Goal: Information Seeking & Learning: Learn about a topic

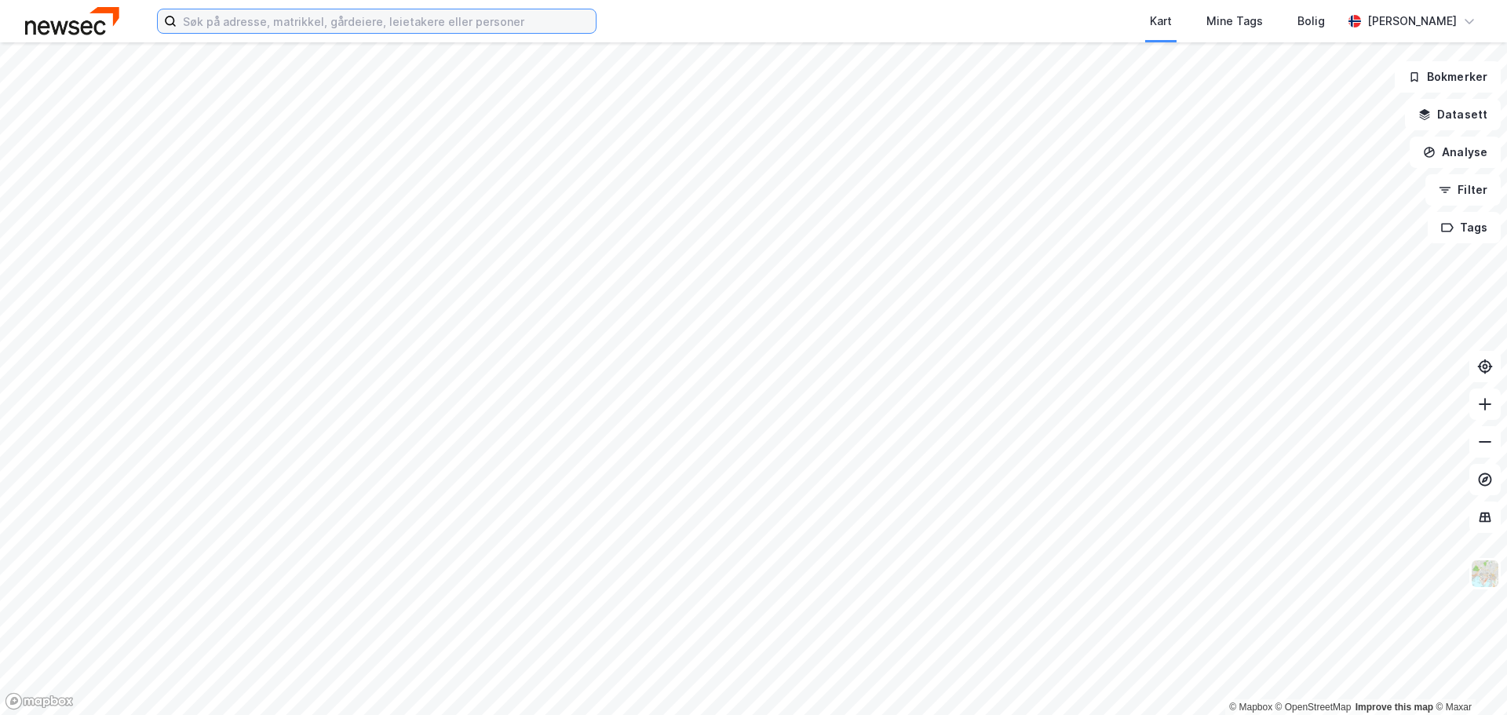
click at [373, 14] on input at bounding box center [386, 21] width 419 height 24
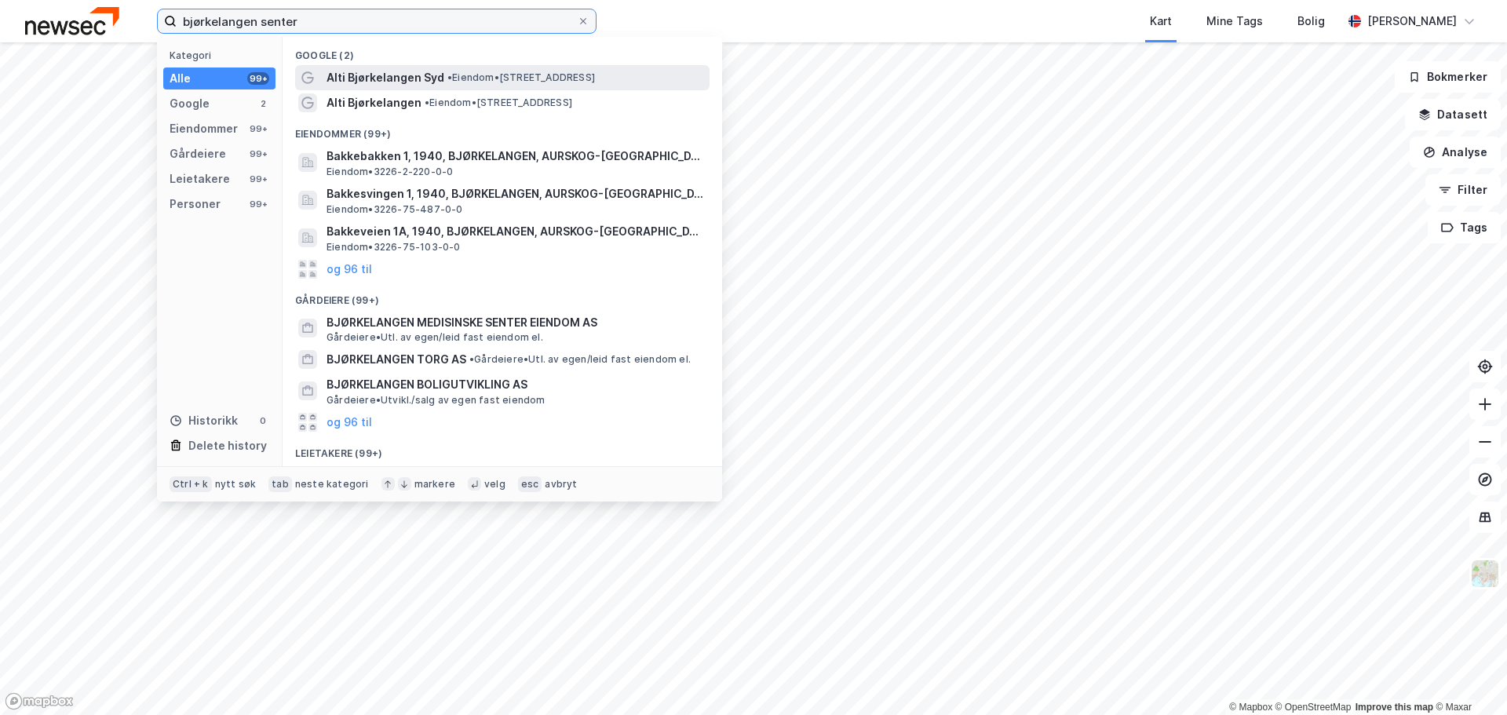
type input "bjørkelangen senter"
click at [455, 81] on span "• Eiendom • [STREET_ADDRESS]" at bounding box center [521, 77] width 148 height 13
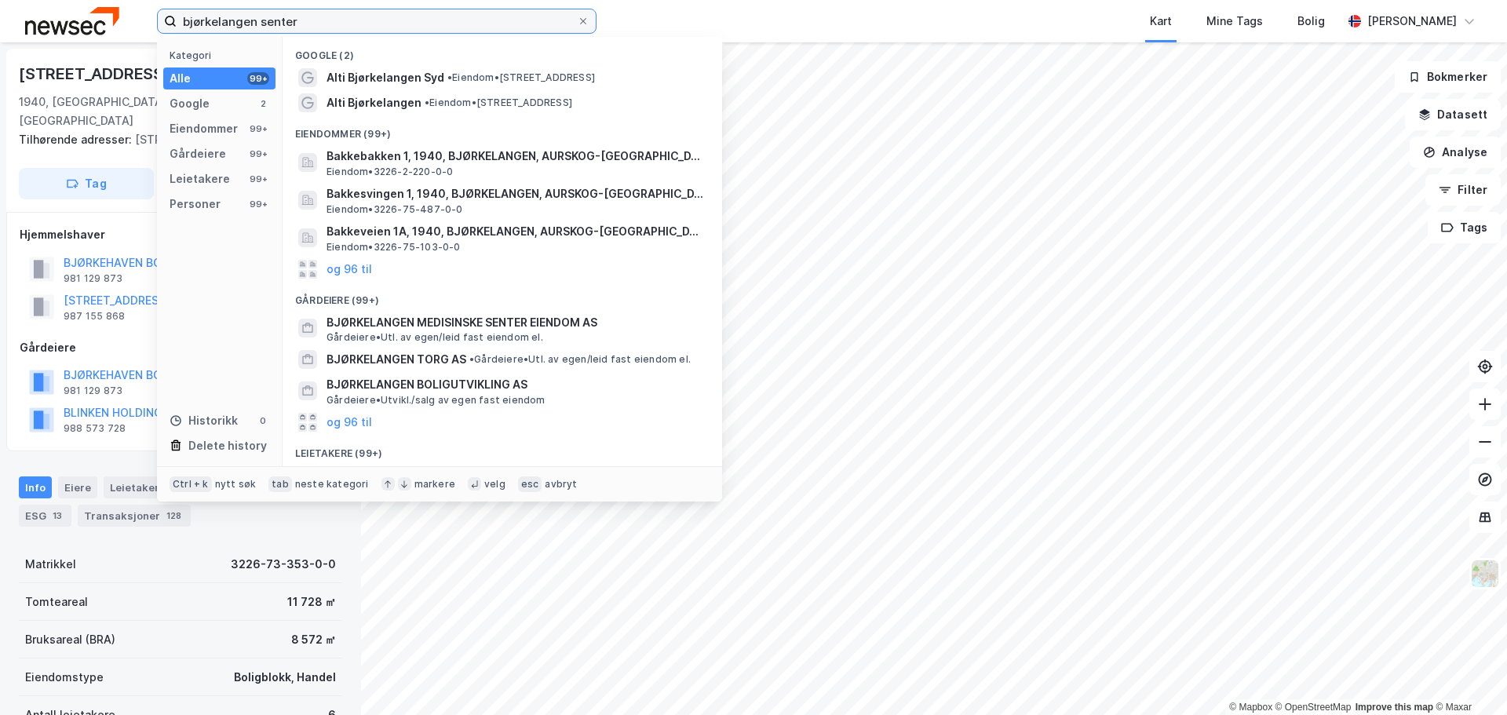
drag, startPoint x: 352, startPoint y: 23, endPoint x: 157, endPoint y: 27, distance: 194.7
click at [157, 27] on label "bjørkelangen senter" at bounding box center [377, 21] width 440 height 25
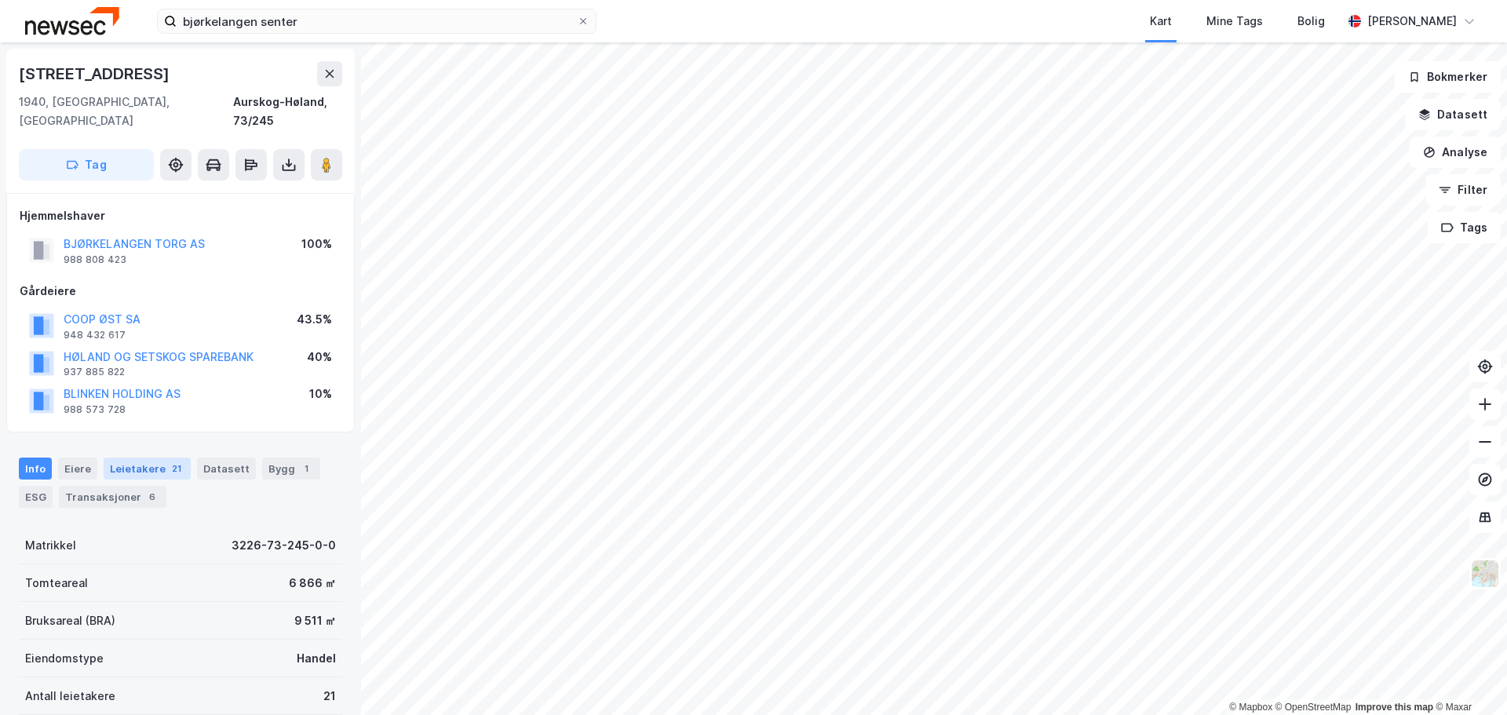
click at [148, 458] on div "Leietakere 21" at bounding box center [147, 469] width 87 height 22
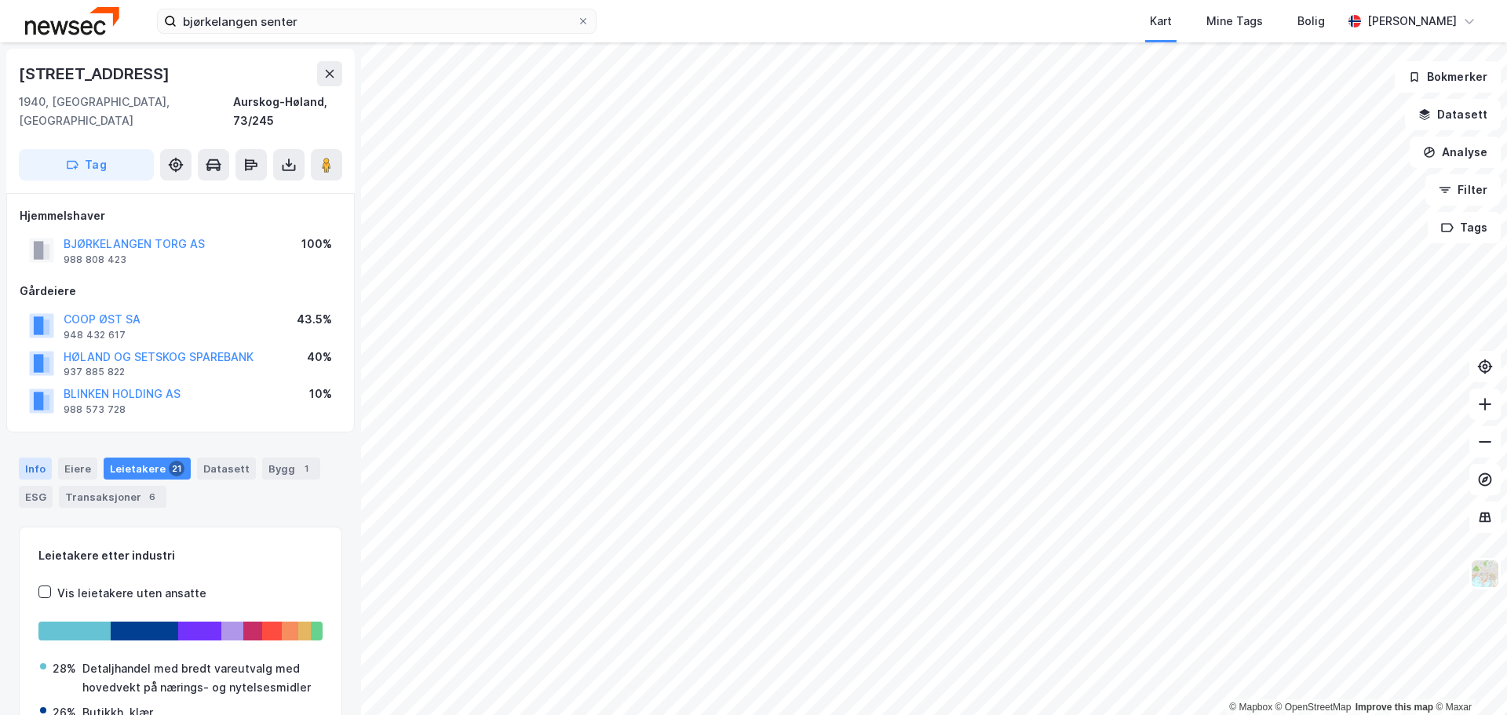
click at [41, 458] on div "Info" at bounding box center [35, 469] width 33 height 22
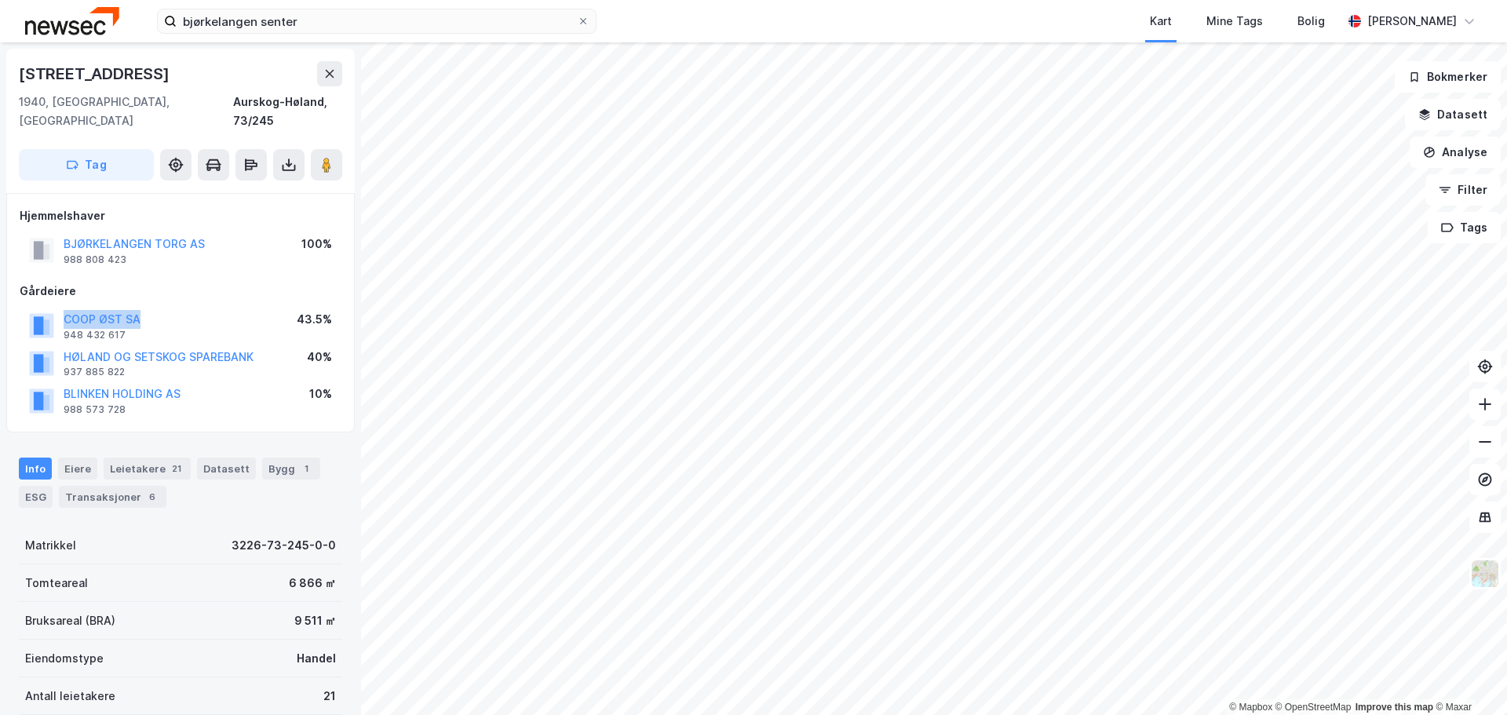
drag, startPoint x: 164, startPoint y: 296, endPoint x: 57, endPoint y: 300, distance: 107.6
click at [57, 307] on div "COOP ØST SA 948 432 617 43.5%" at bounding box center [181, 326] width 322 height 38
copy button "COOP ØST SA"
click at [157, 307] on div "COOP ØST SA 948 432 617 43.5%" at bounding box center [181, 326] width 322 height 38
drag, startPoint x: 152, startPoint y: 305, endPoint x: 56, endPoint y: 301, distance: 96.6
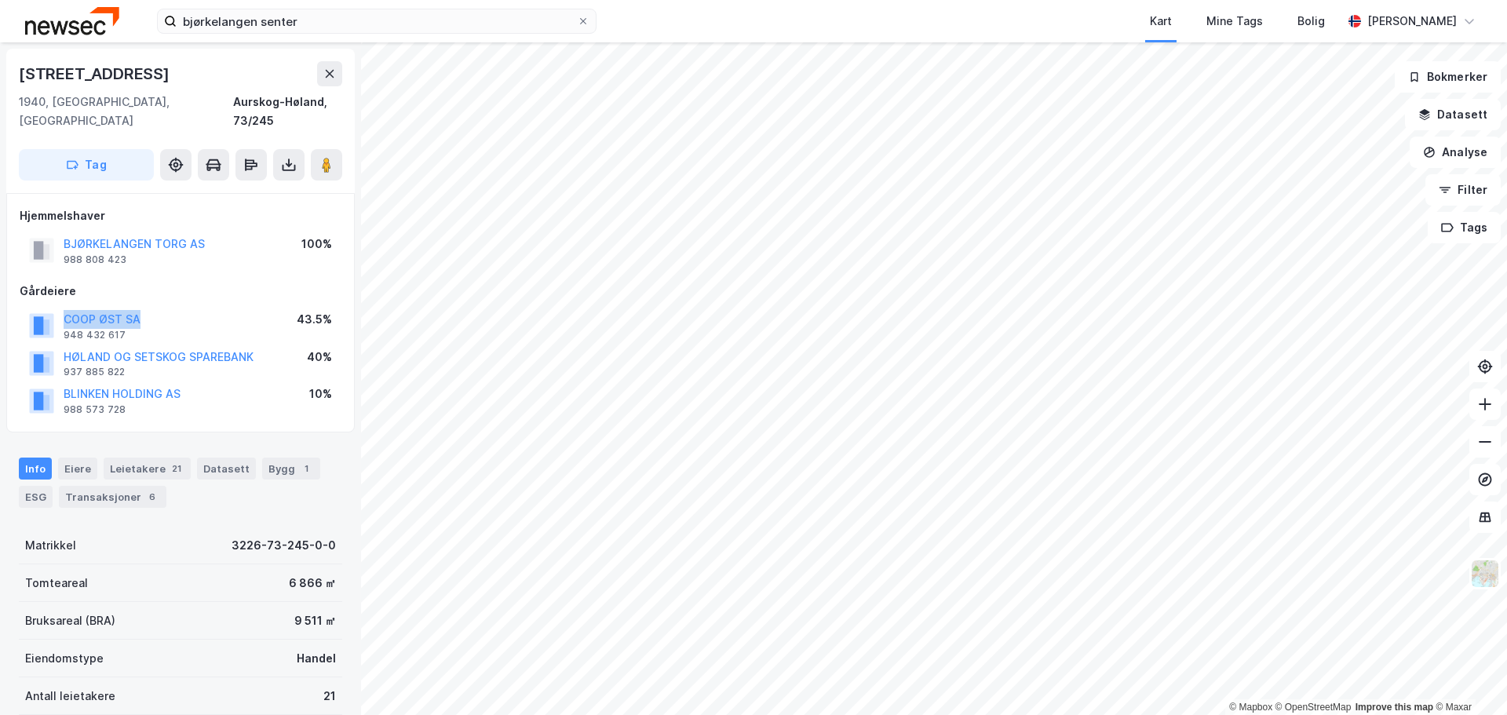
click at [56, 307] on div "COOP ØST SA 948 432 617 43.5%" at bounding box center [181, 326] width 322 height 38
copy button "COOP ØST SA"
click at [150, 307] on div "COOP ØST SA 948 432 617 43.5%" at bounding box center [181, 326] width 322 height 38
drag, startPoint x: 157, startPoint y: 300, endPoint x: 52, endPoint y: 301, distance: 105.2
click at [52, 307] on div "COOP ØST SA 948 432 617 43.5%" at bounding box center [181, 326] width 322 height 38
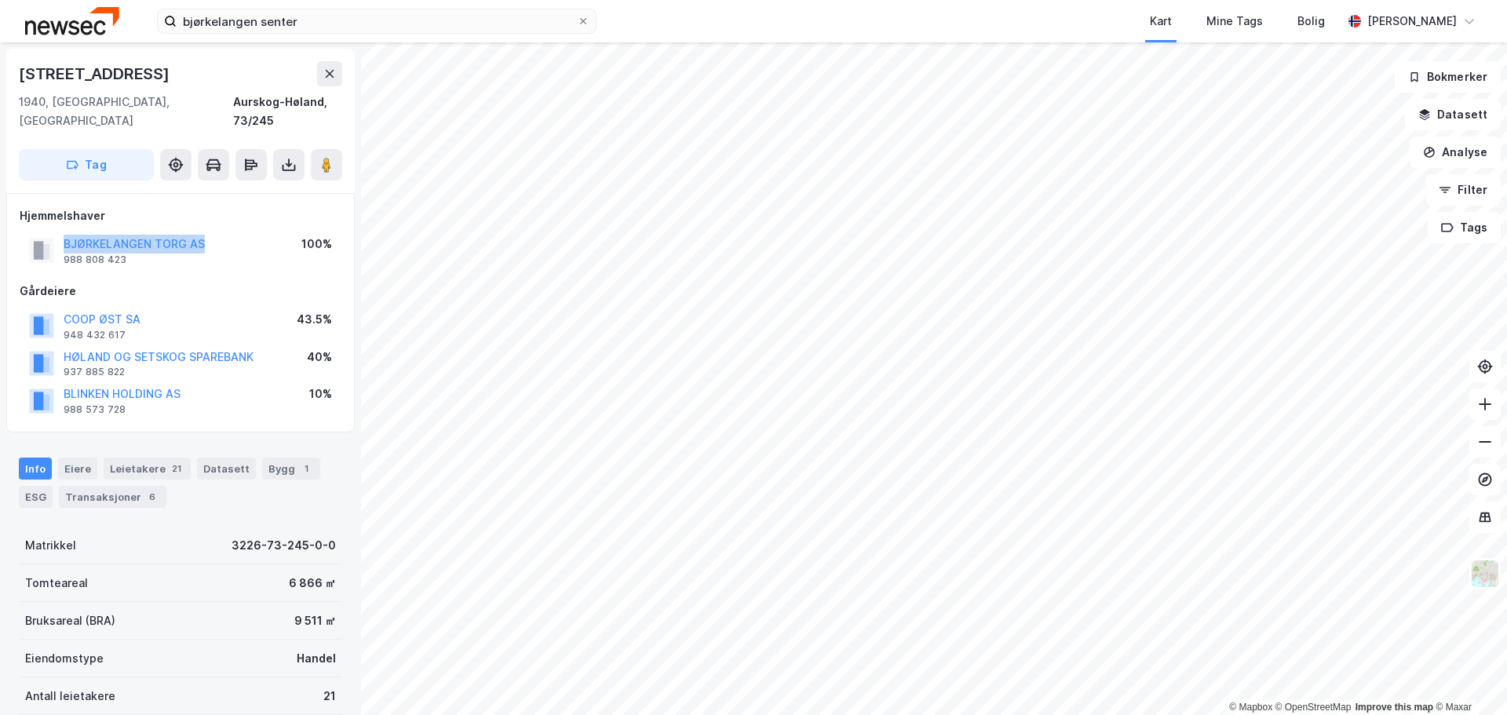
drag, startPoint x: 217, startPoint y: 222, endPoint x: 51, endPoint y: 222, distance: 165.6
click at [51, 232] on div "BJØRKELANGEN TORG AS 988 808 423 100%" at bounding box center [181, 251] width 322 height 38
copy button "BJØRKELANGEN TORG AS"
click at [243, 232] on div "BJØRKELANGEN TORG AS 988 808 423 100%" at bounding box center [181, 251] width 322 height 38
drag, startPoint x: 229, startPoint y: 230, endPoint x: 64, endPoint y: 228, distance: 164.8
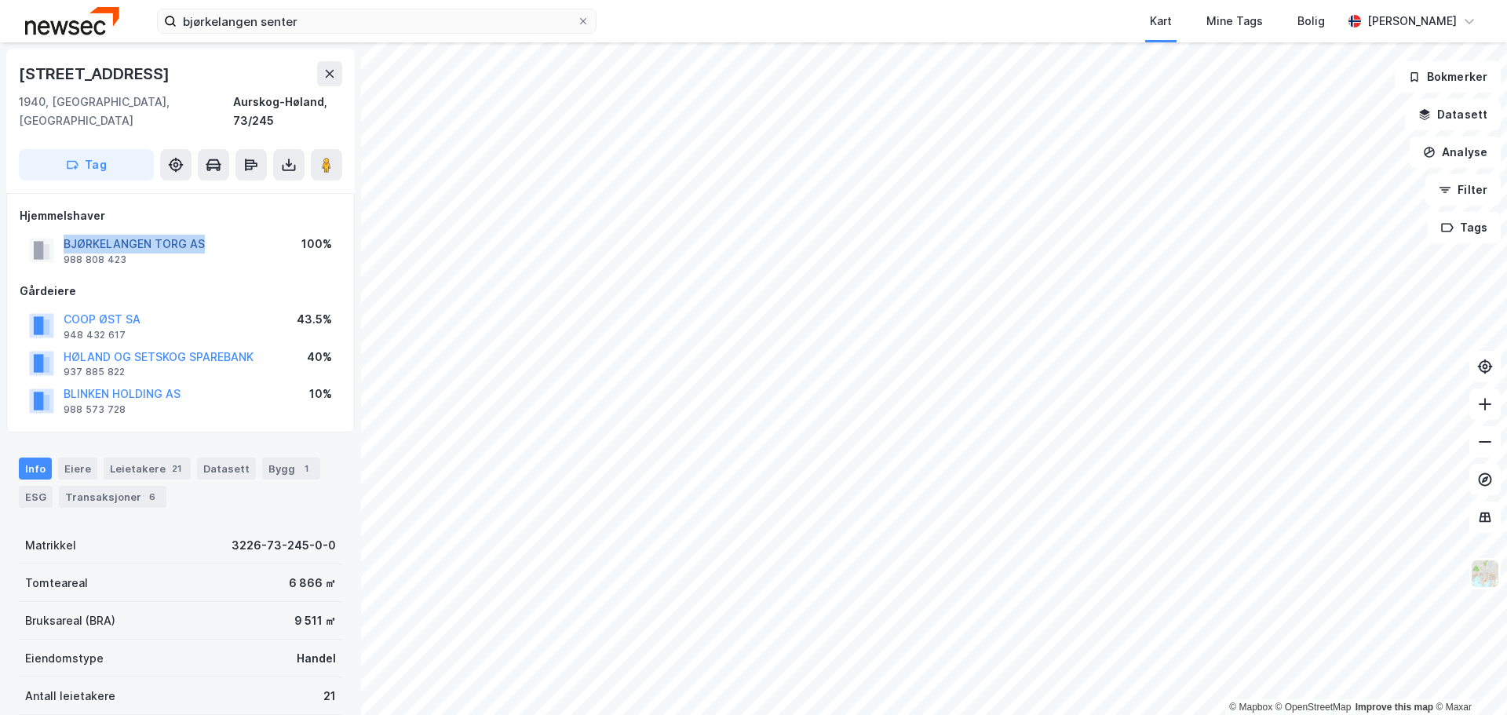
click at [64, 232] on div "BJØRKELANGEN TORG AS 988 808 423 100%" at bounding box center [181, 251] width 322 height 38
click at [246, 232] on div "BJØRKELANGEN TORG AS 988 808 423 100%" at bounding box center [181, 251] width 322 height 38
drag, startPoint x: 206, startPoint y: 230, endPoint x: 237, endPoint y: 226, distance: 31.6
click at [237, 232] on div "BJØRKELANGEN TORG AS 988 808 423 100%" at bounding box center [181, 251] width 322 height 38
drag, startPoint x: 221, startPoint y: 230, endPoint x: 213, endPoint y: 224, distance: 10.7
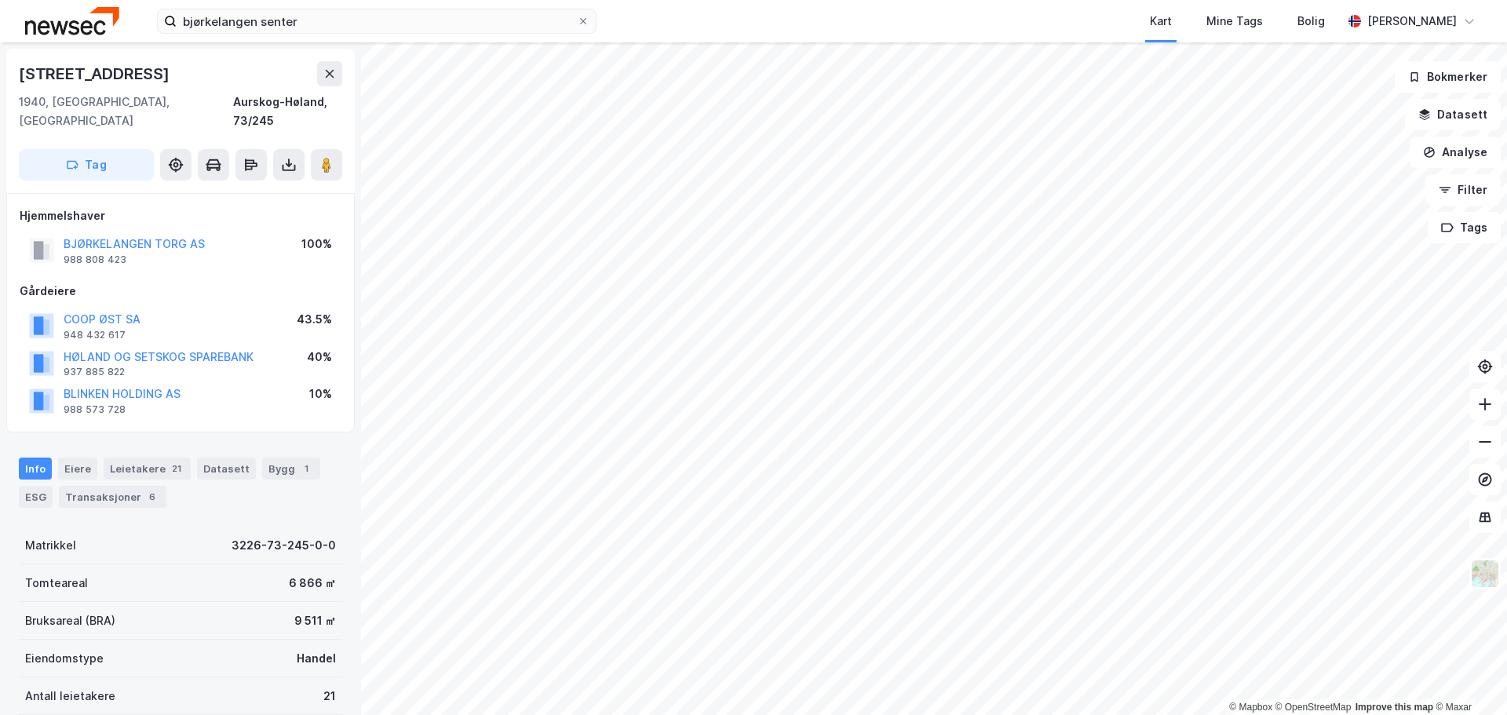
click at [213, 232] on div "BJØRKELANGEN TORG AS 988 808 423 100%" at bounding box center [181, 251] width 322 height 38
click at [220, 232] on div "BJØRKELANGEN TORG AS 988 808 423 100%" at bounding box center [181, 251] width 322 height 38
drag, startPoint x: 213, startPoint y: 225, endPoint x: 231, endPoint y: 224, distance: 17.3
click at [231, 232] on div "BJØRKELANGEN TORG AS 988 808 423 100%" at bounding box center [181, 251] width 322 height 38
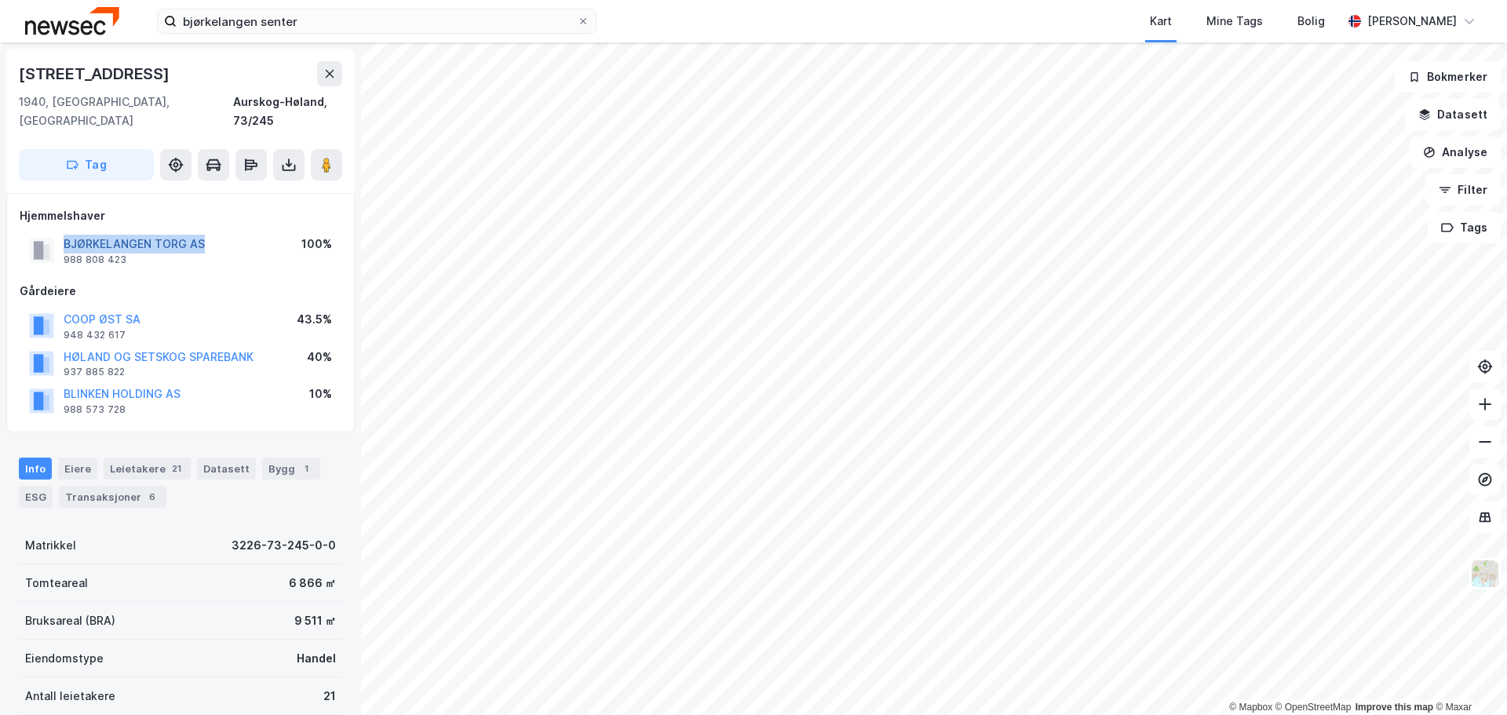
drag, startPoint x: 213, startPoint y: 224, endPoint x: 66, endPoint y: 224, distance: 147.6
click at [66, 232] on div "BJØRKELANGEN TORG AS 988 808 423 100%" at bounding box center [181, 251] width 322 height 38
click at [228, 232] on div "BJØRKELANGEN TORG AS 988 808 423 100%" at bounding box center [181, 251] width 322 height 38
